Goal: Transaction & Acquisition: Purchase product/service

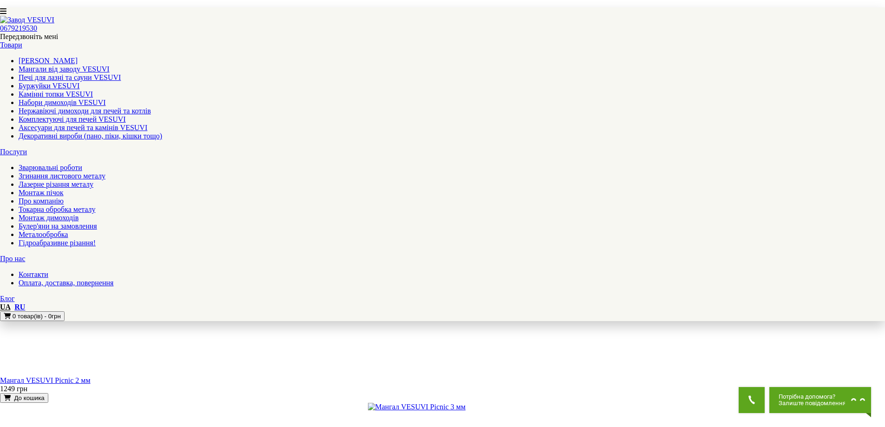
scroll to position [1068, 0]
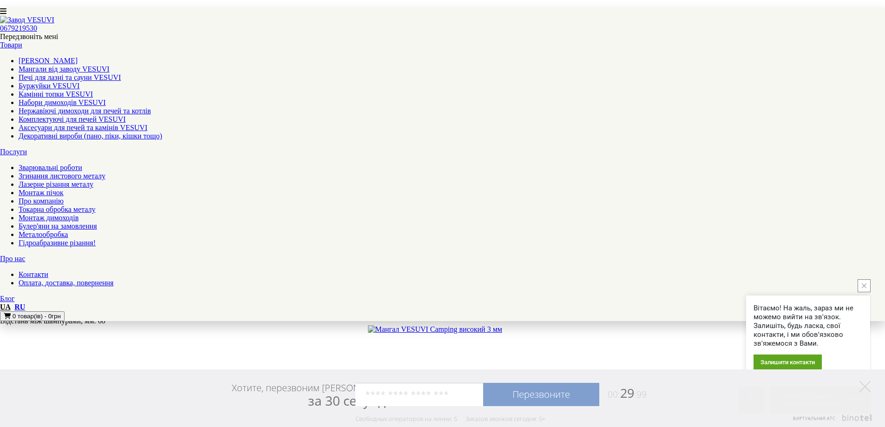
scroll to position [650, 0]
click at [863, 381] on icon at bounding box center [864, 386] width 11 height 11
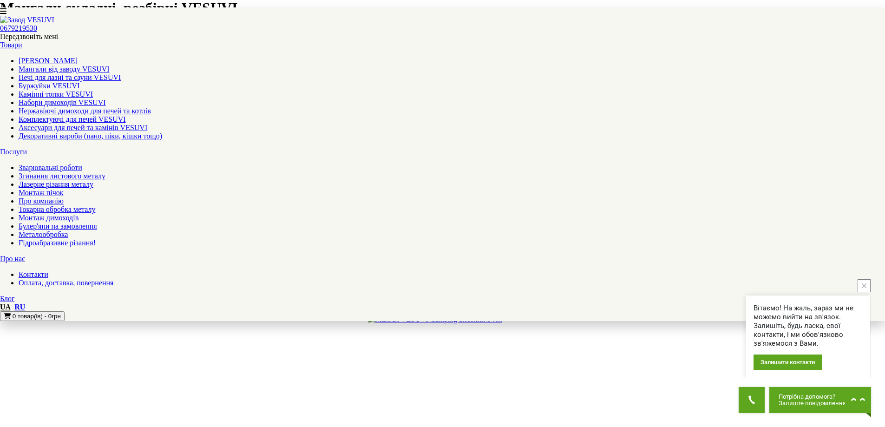
click at [866, 288] on button "close button" at bounding box center [863, 285] width 13 height 13
